Goal: Navigation & Orientation: Find specific page/section

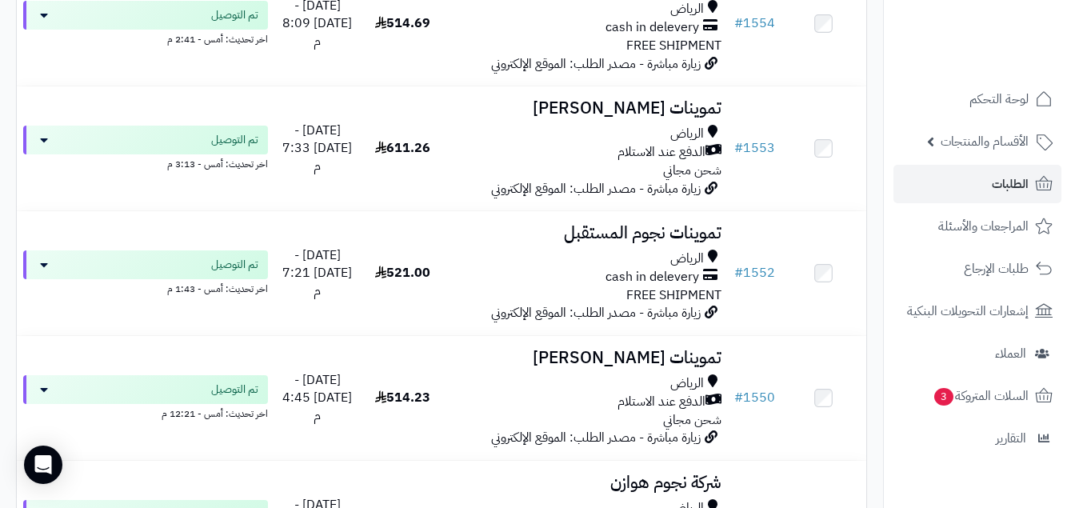
scroll to position [626, 0]
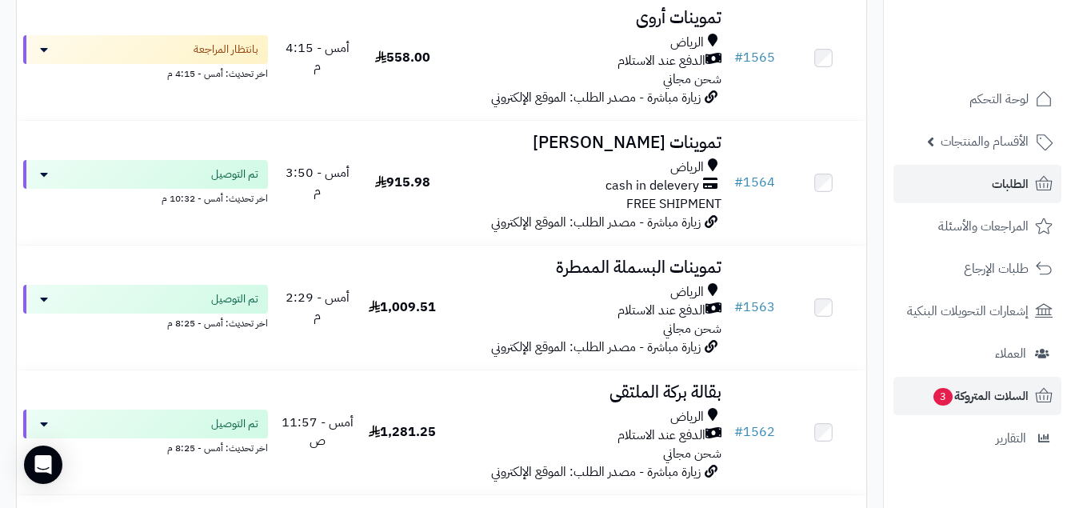
click at [1018, 378] on ul "لوحة التحكم الأقسام والمنتجات المنتجات الأقسام الماركات مواصفات المنتجات مواصفا…" at bounding box center [977, 269] width 187 height 378
click at [1016, 396] on span "السلات المتروكة 3" at bounding box center [980, 396] width 97 height 22
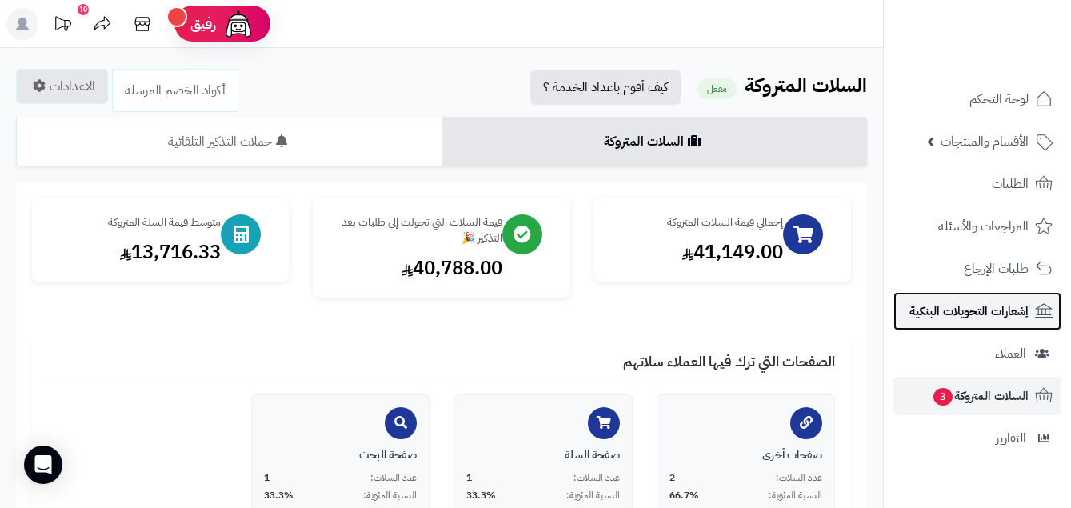
click at [1027, 317] on span "إشعارات التحويلات البنكية" at bounding box center [969, 311] width 119 height 22
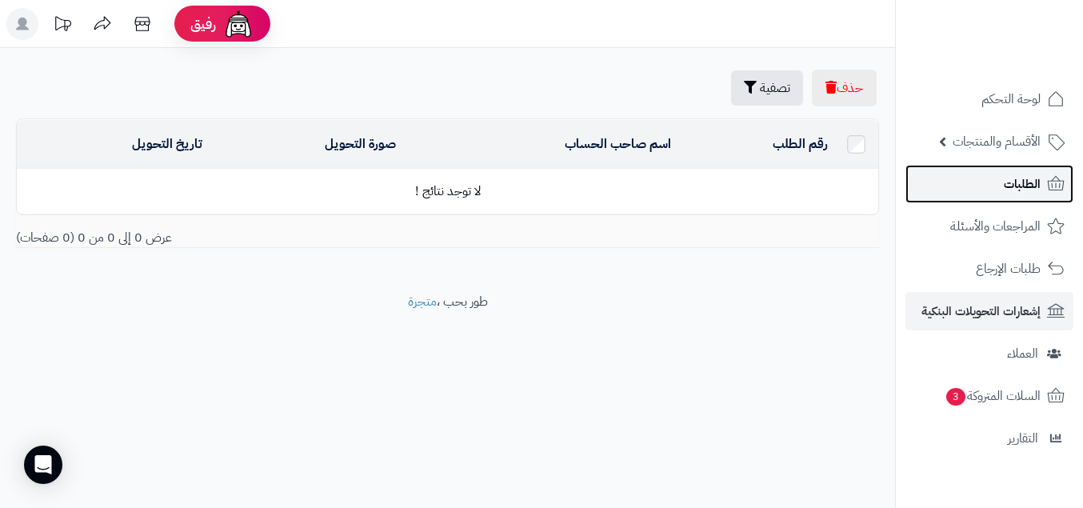
click at [1031, 180] on span "الطلبات" at bounding box center [1022, 184] width 37 height 22
